Goal: Transaction & Acquisition: Purchase product/service

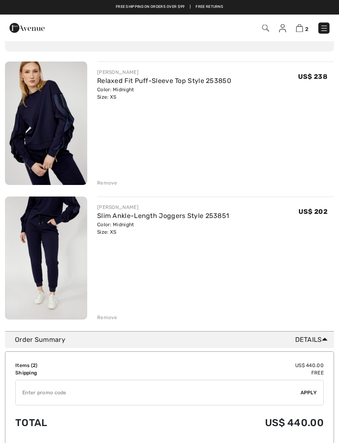
scroll to position [61, 0]
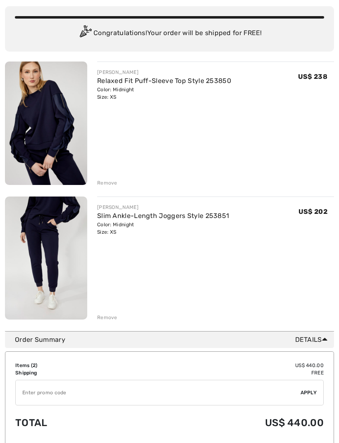
click at [106, 178] on div "Remove" at bounding box center [215, 182] width 237 height 9
click at [106, 183] on div "Remove" at bounding box center [107, 182] width 20 height 7
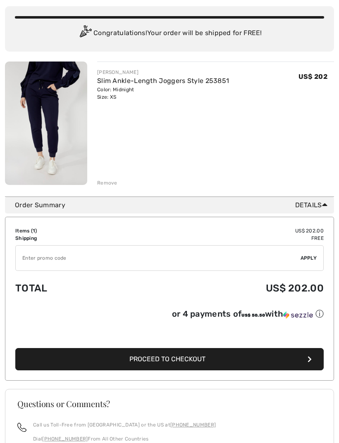
click at [107, 180] on div "Remove" at bounding box center [107, 182] width 20 height 7
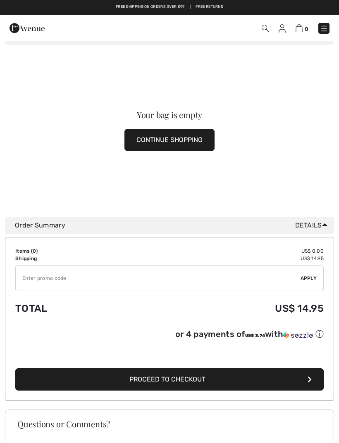
scroll to position [0, 0]
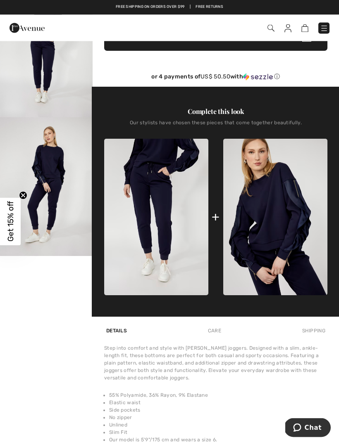
scroll to position [198, 0]
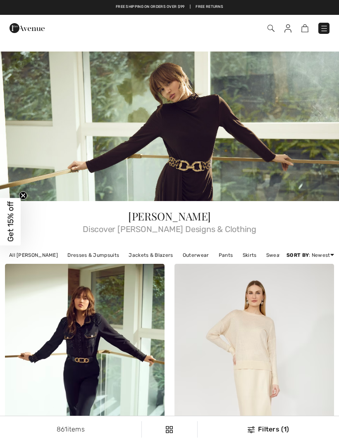
checkbox input "true"
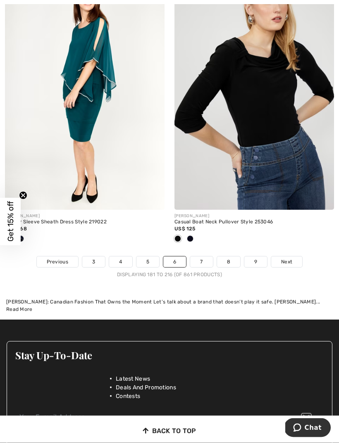
scroll to position [5145, 0]
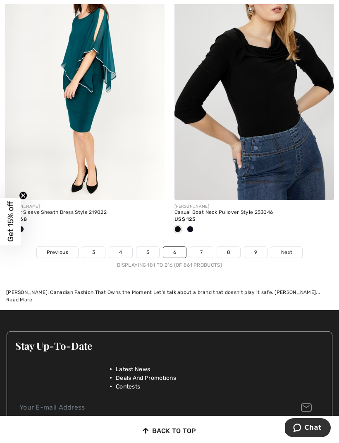
click at [204, 247] on link "7" at bounding box center [201, 252] width 22 height 11
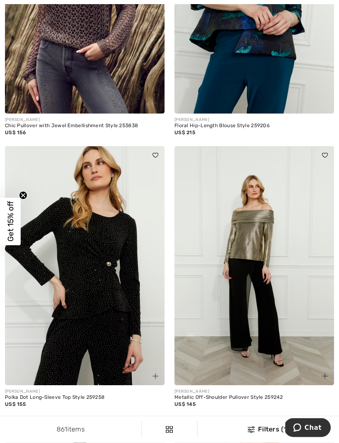
scroll to position [947, 0]
click at [286, 335] on img at bounding box center [253, 265] width 159 height 239
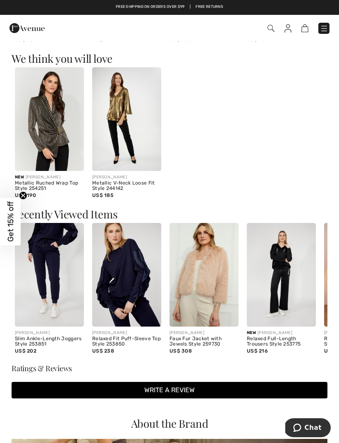
scroll to position [854, 0]
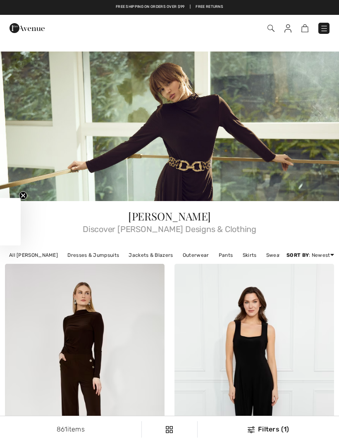
checkbox input "true"
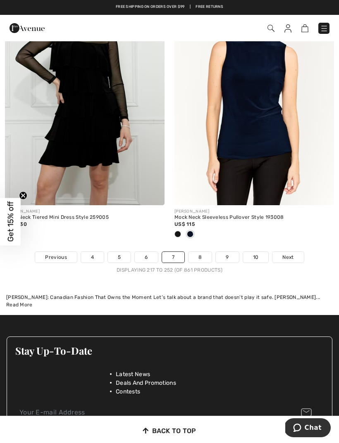
scroll to position [5121, 0]
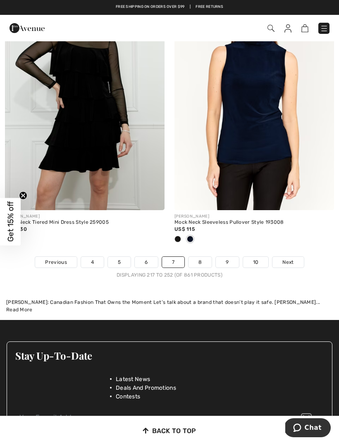
click at [200, 257] on link "8" at bounding box center [199, 262] width 23 height 11
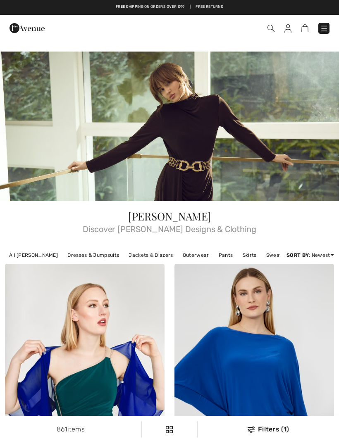
checkbox input "true"
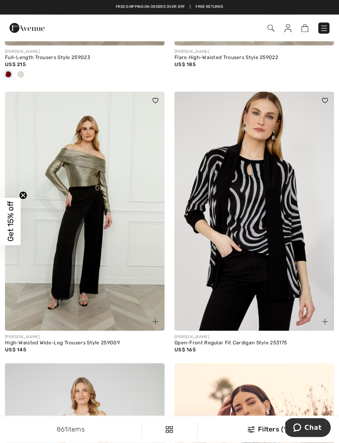
scroll to position [1314, 0]
click at [98, 272] on img at bounding box center [84, 211] width 159 height 239
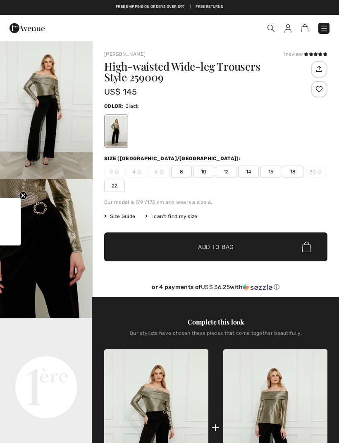
checkbox input "true"
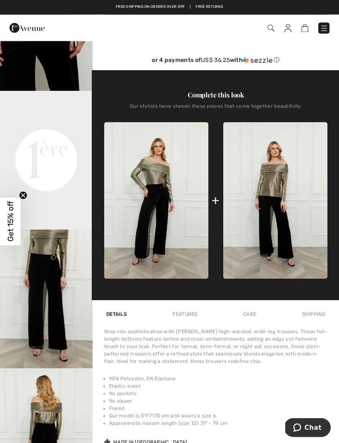
scroll to position [227, 0]
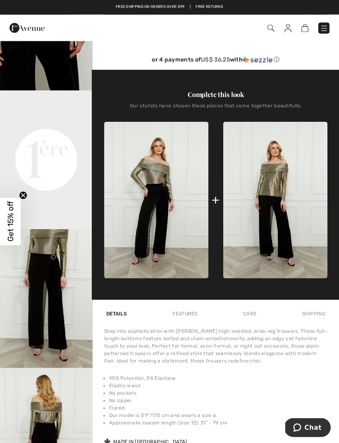
click at [56, 325] on img "3 / 4" at bounding box center [46, 299] width 93 height 139
click at [59, 314] on img "3 / 4" at bounding box center [46, 298] width 93 height 139
